Goal: Manage account settings

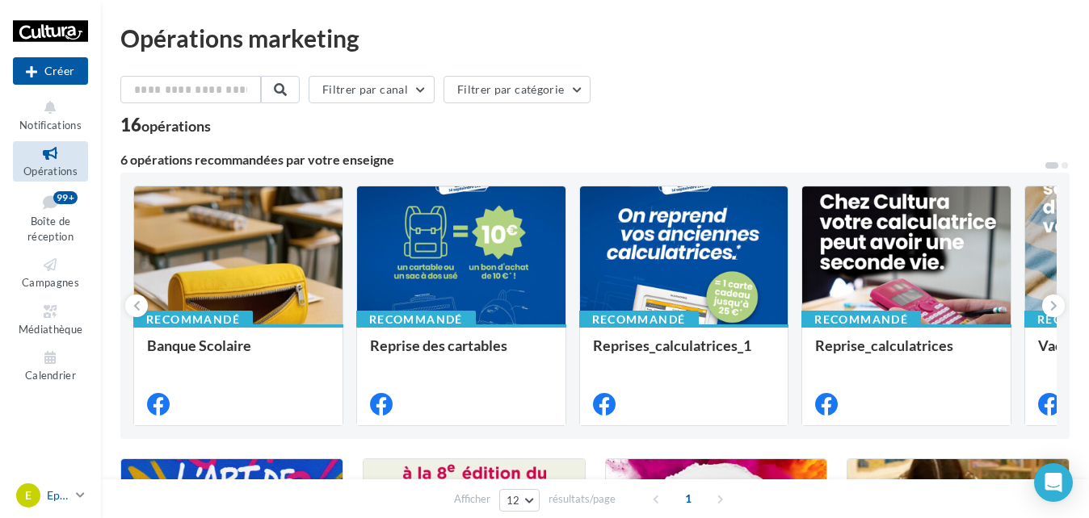
click at [43, 493] on div "E Epinal [EMAIL_ADDRESS][DOMAIN_NAME]" at bounding box center [42, 496] width 53 height 24
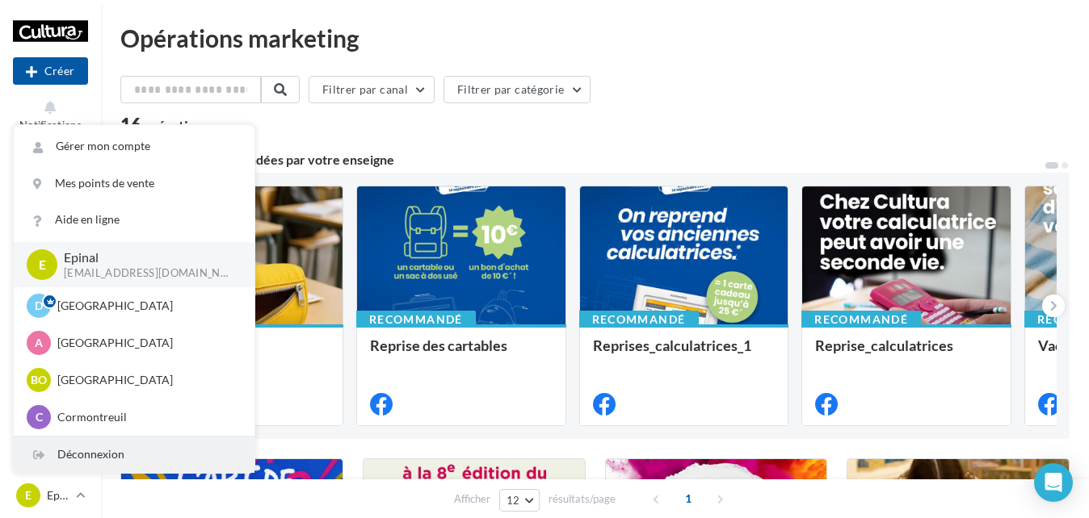
click at [77, 465] on div "Déconnexion" at bounding box center [134, 455] width 241 height 36
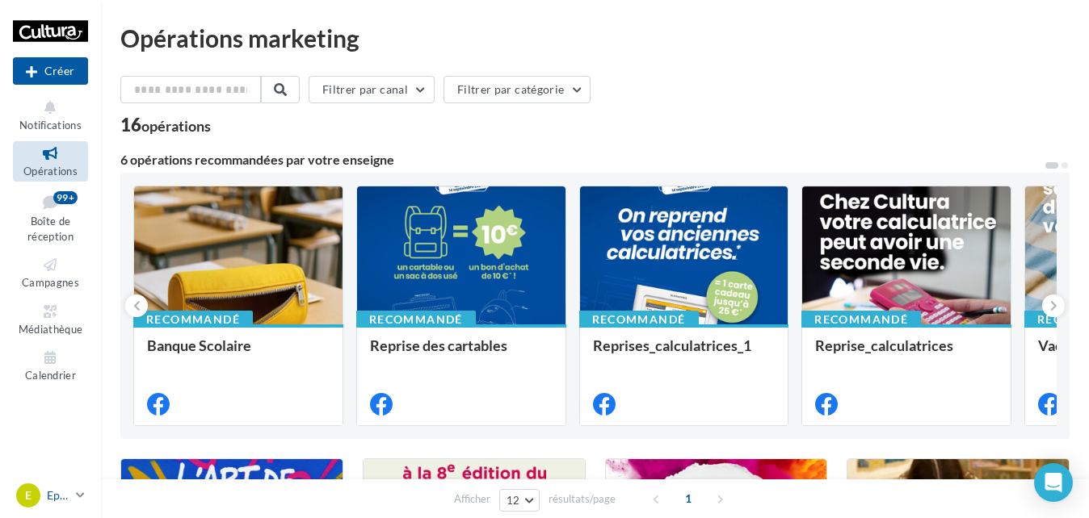
click at [70, 490] on link "E Epinal [EMAIL_ADDRESS][DOMAIN_NAME]" at bounding box center [50, 496] width 75 height 31
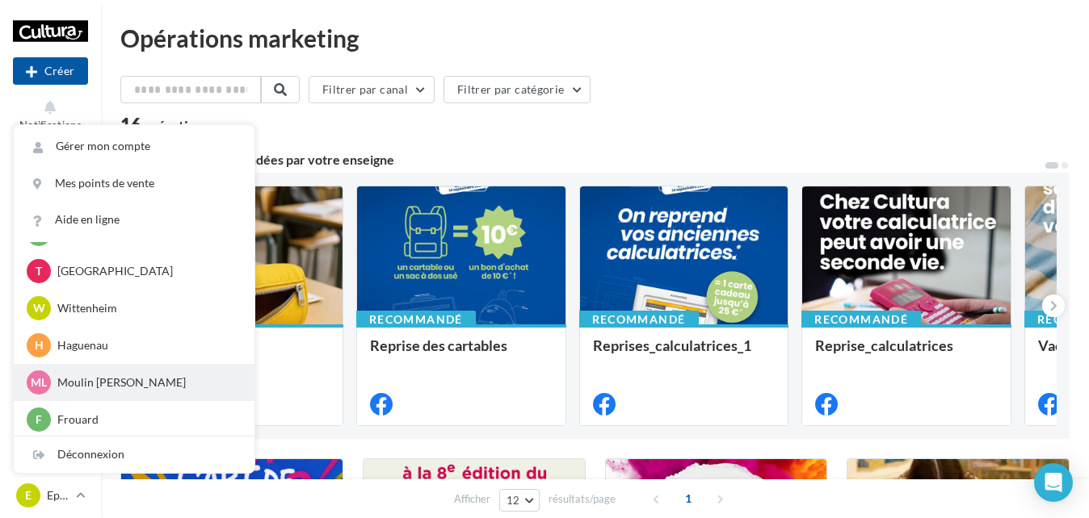
scroll to position [334, 0]
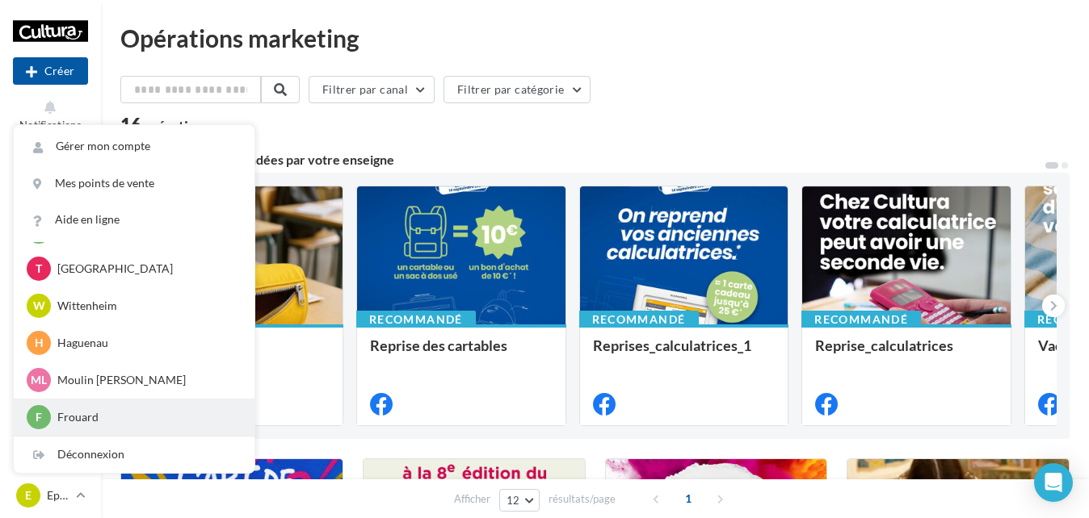
click at [77, 409] on div "F Frouard [EMAIL_ADDRESS][DOMAIN_NAME]" at bounding box center [134, 417] width 215 height 24
click at [103, 416] on p "Frouard" at bounding box center [146, 417] width 178 height 16
click at [77, 418] on p "Frouard" at bounding box center [146, 417] width 178 height 16
